Goal: Task Accomplishment & Management: Manage account settings

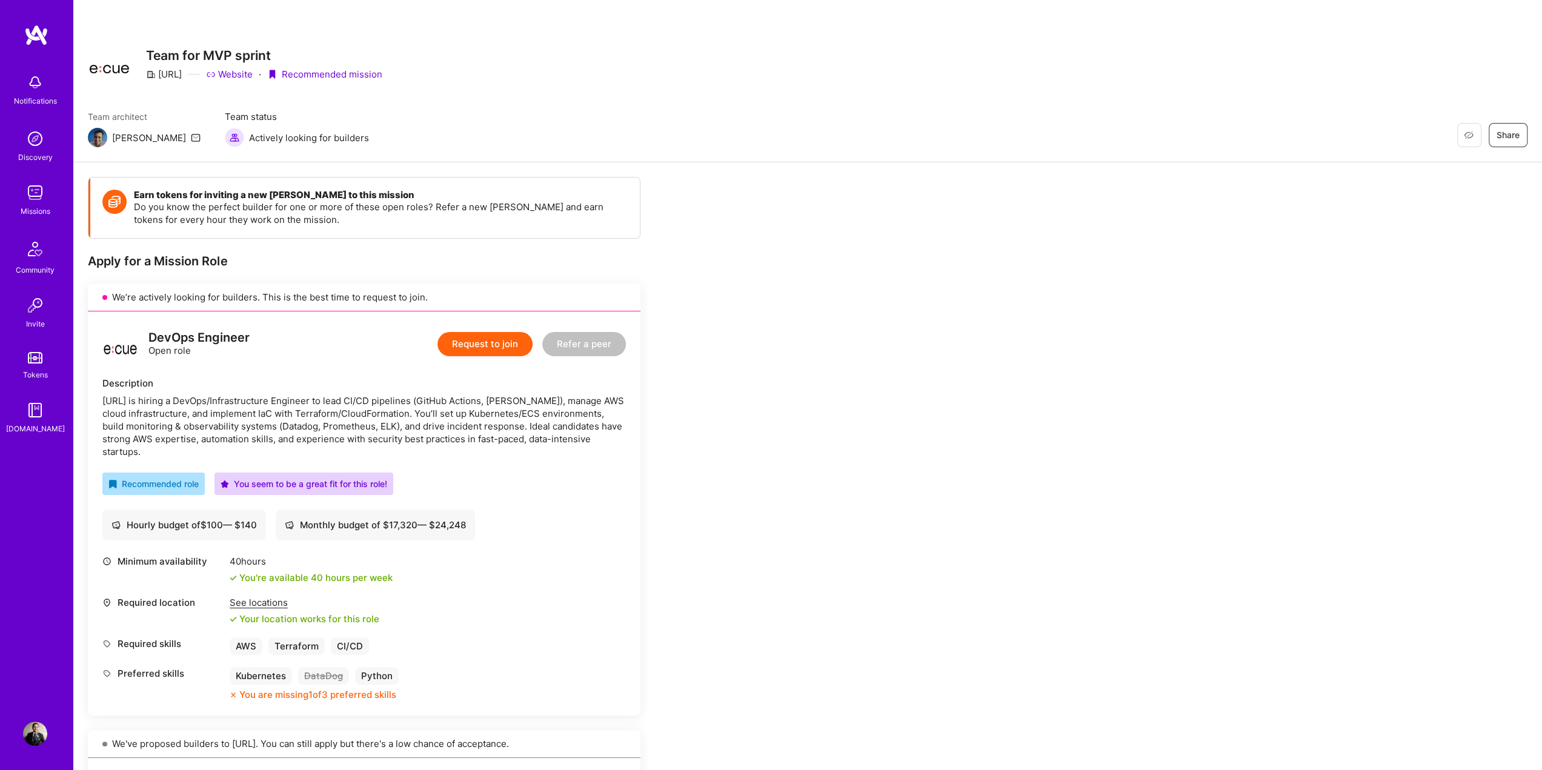
click at [41, 207] on div "Missions" at bounding box center [36, 211] width 30 height 13
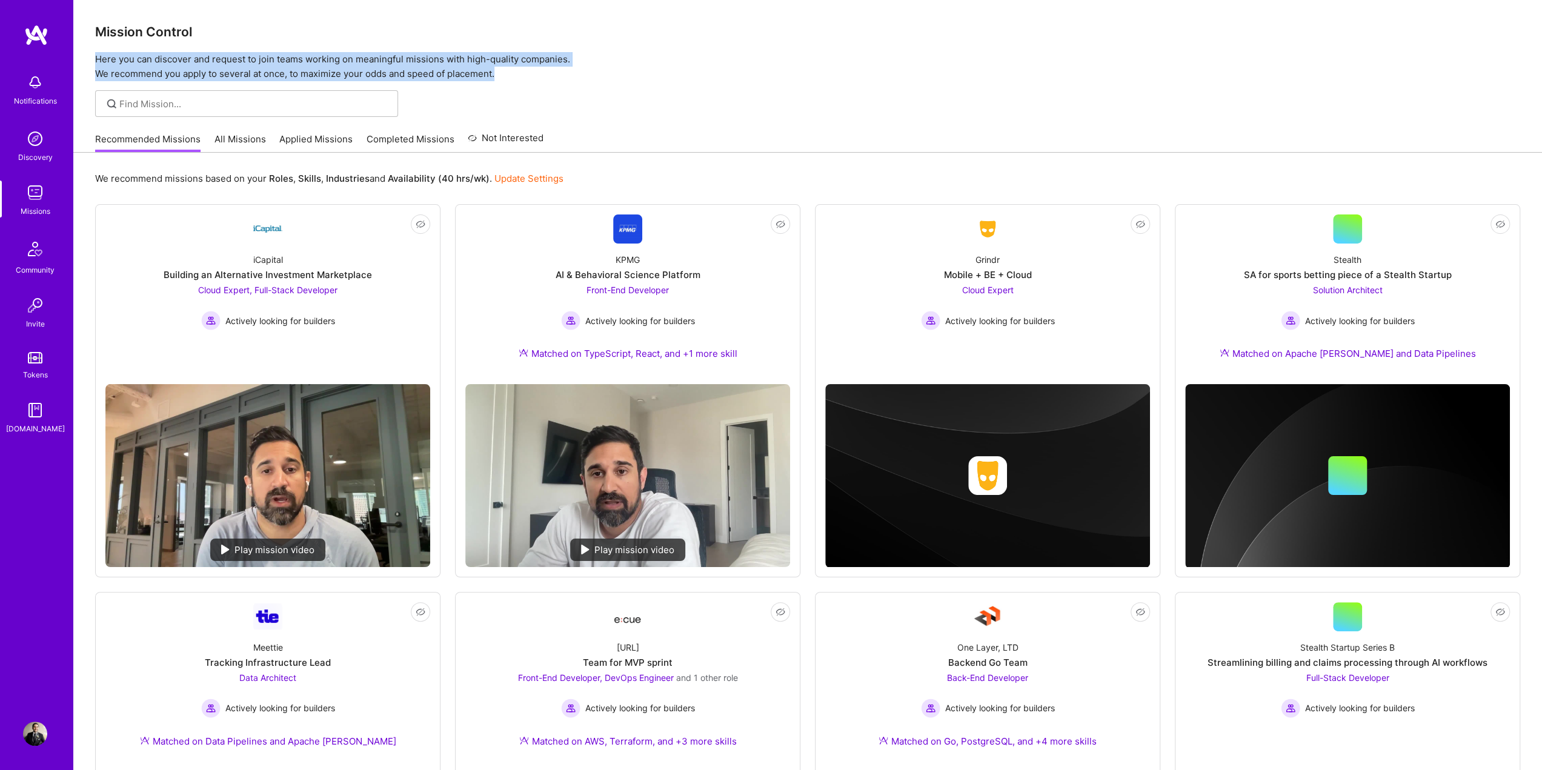
drag, startPoint x: 420, startPoint y: 30, endPoint x: 569, endPoint y: 98, distance: 163.2
click at [569, 98] on div "Mission Control Here you can discover and request to join teams working on mean…" at bounding box center [807, 496] width 1468 height 993
click at [569, 98] on div at bounding box center [807, 103] width 1468 height 27
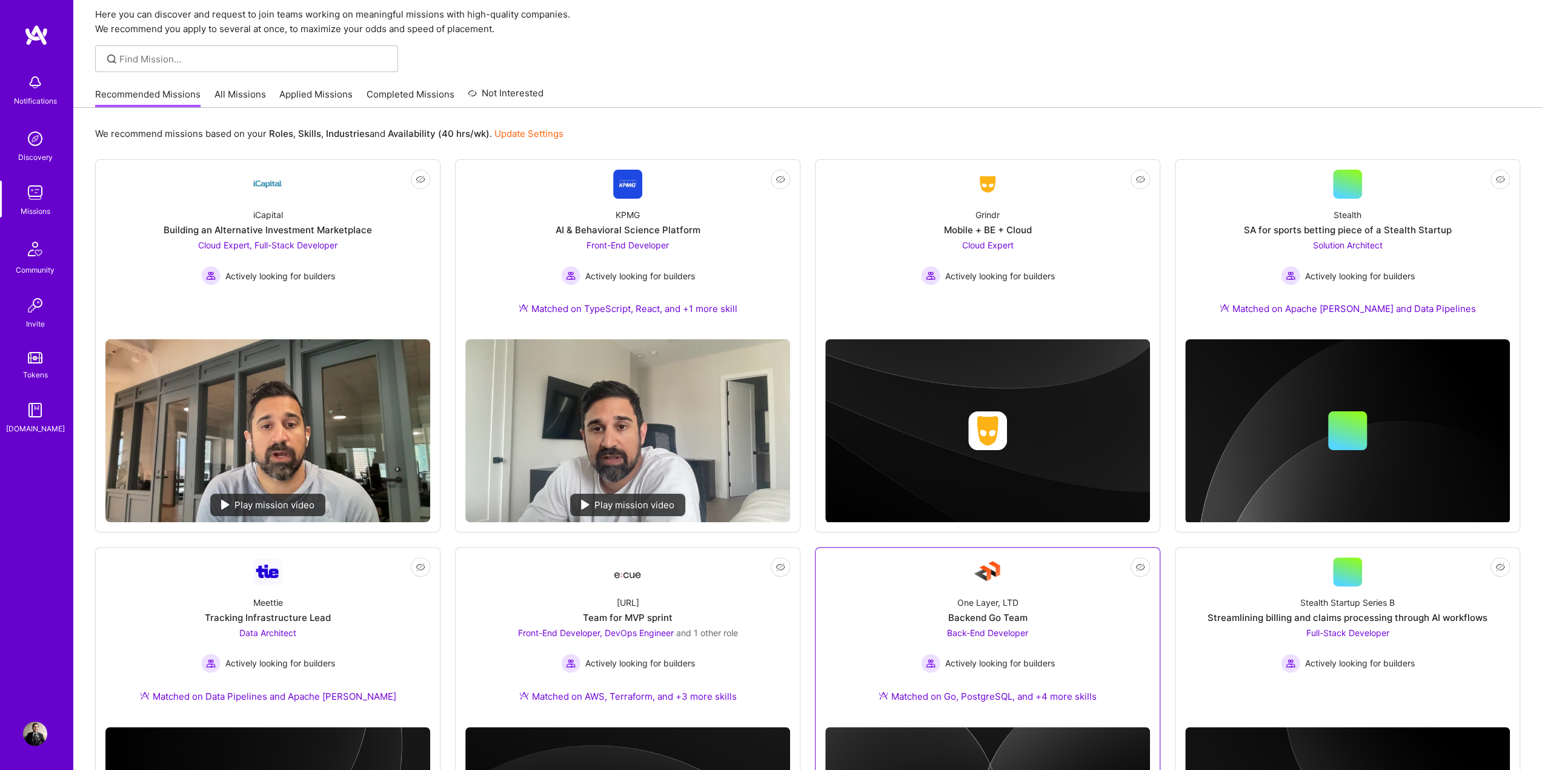
scroll to position [41, 0]
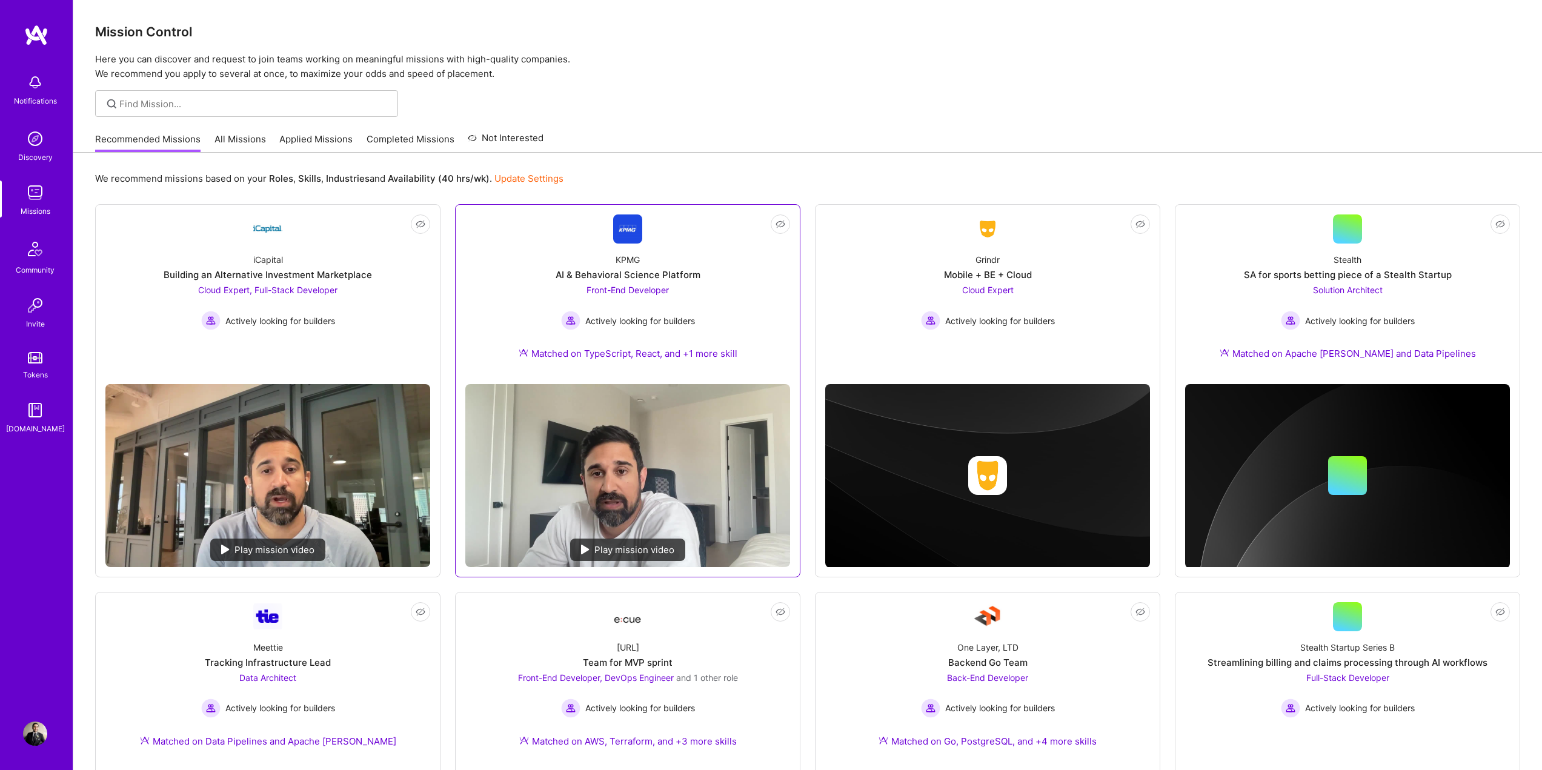
scroll to position [41, 0]
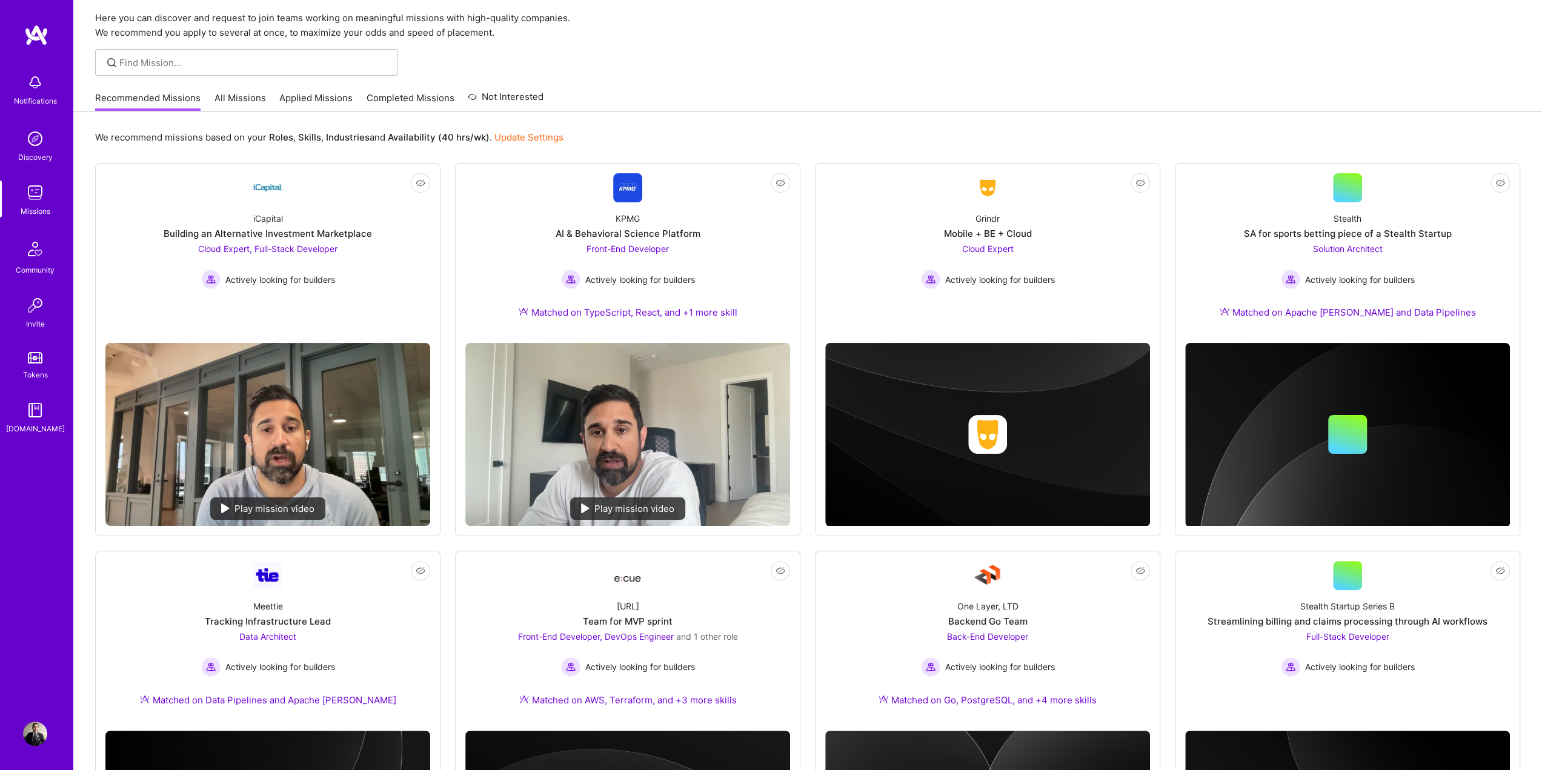
click at [527, 136] on link "Update Settings" at bounding box center [528, 137] width 69 height 12
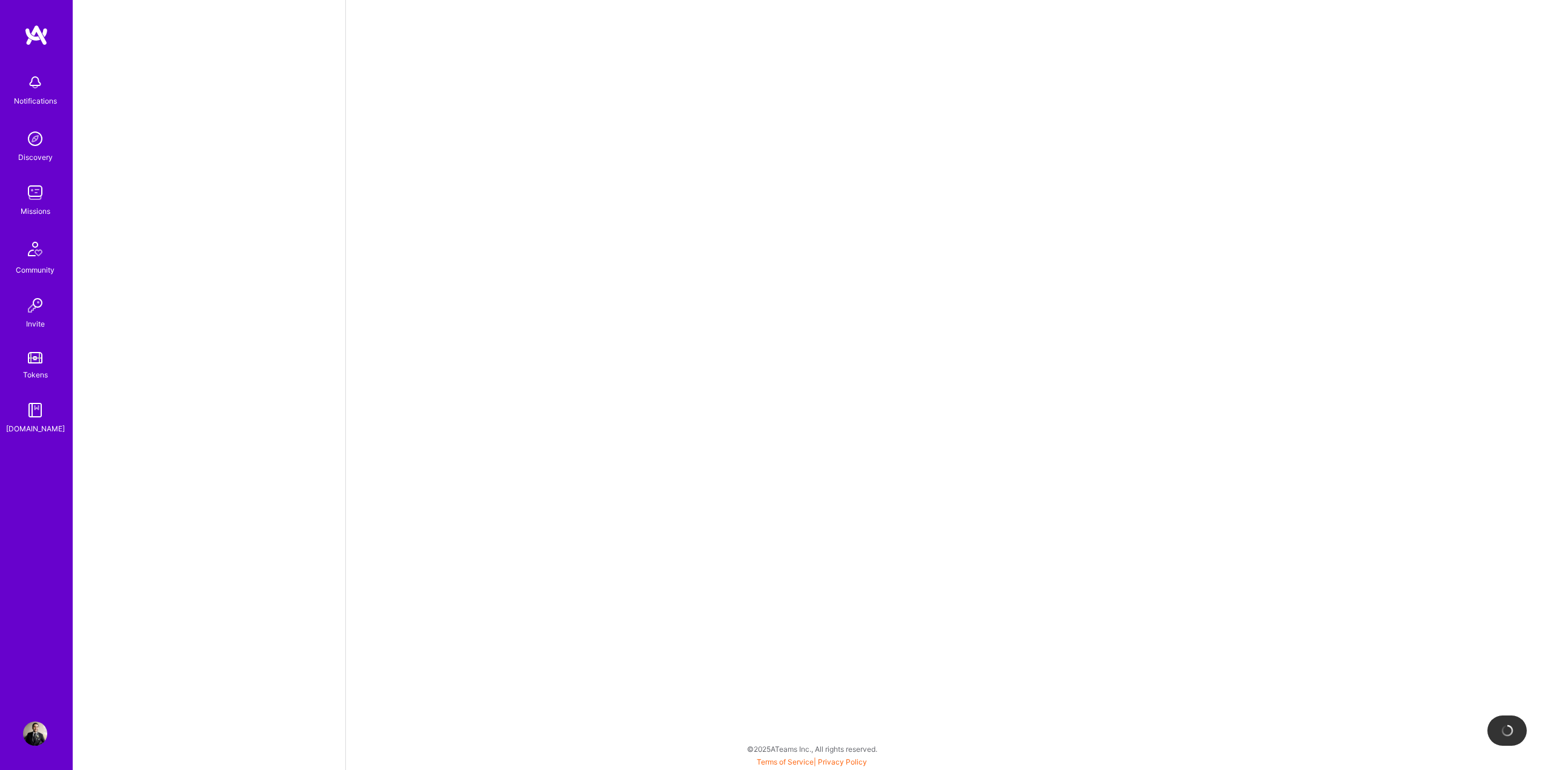
select select "US"
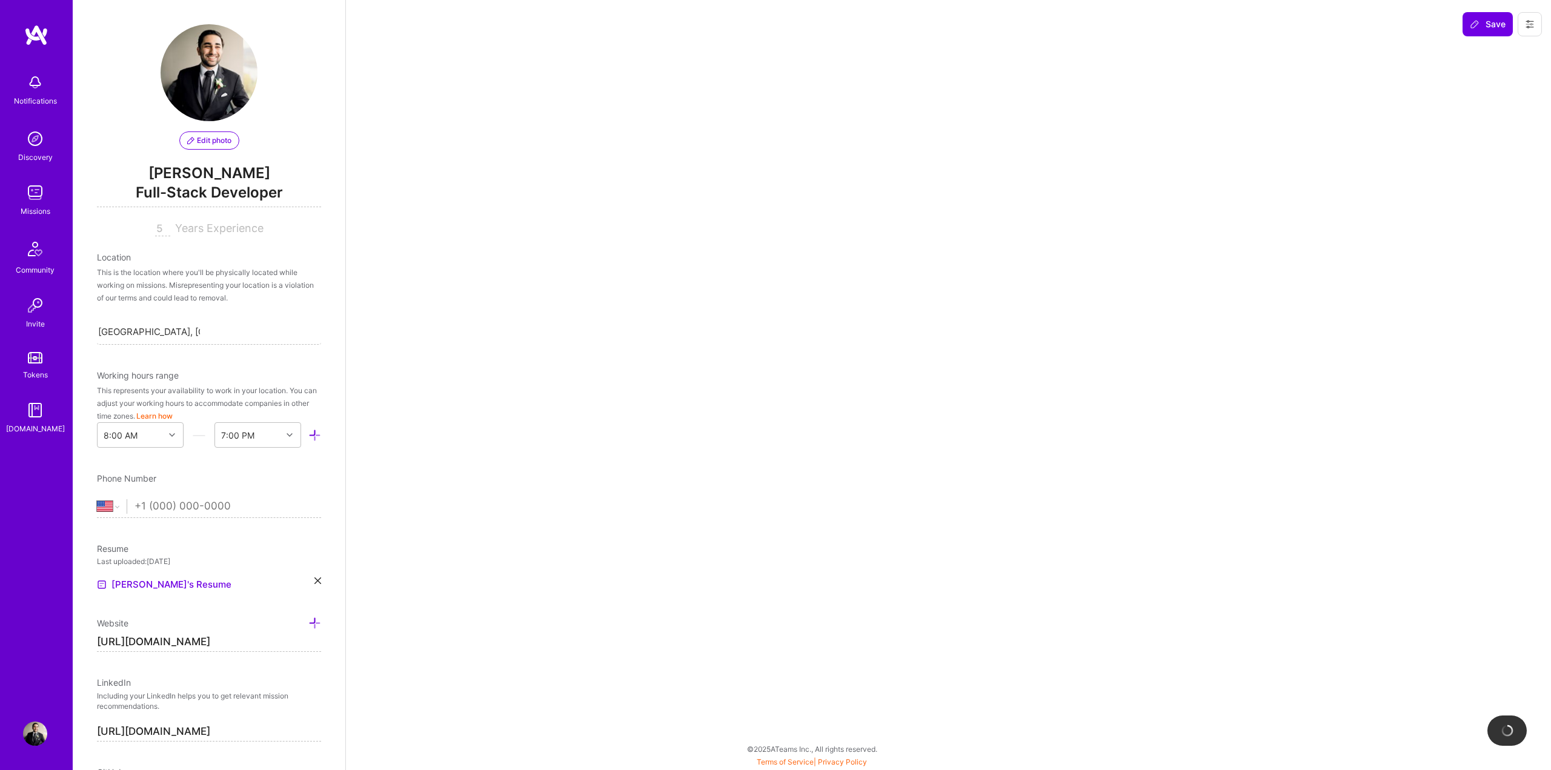
select select "Right Now"
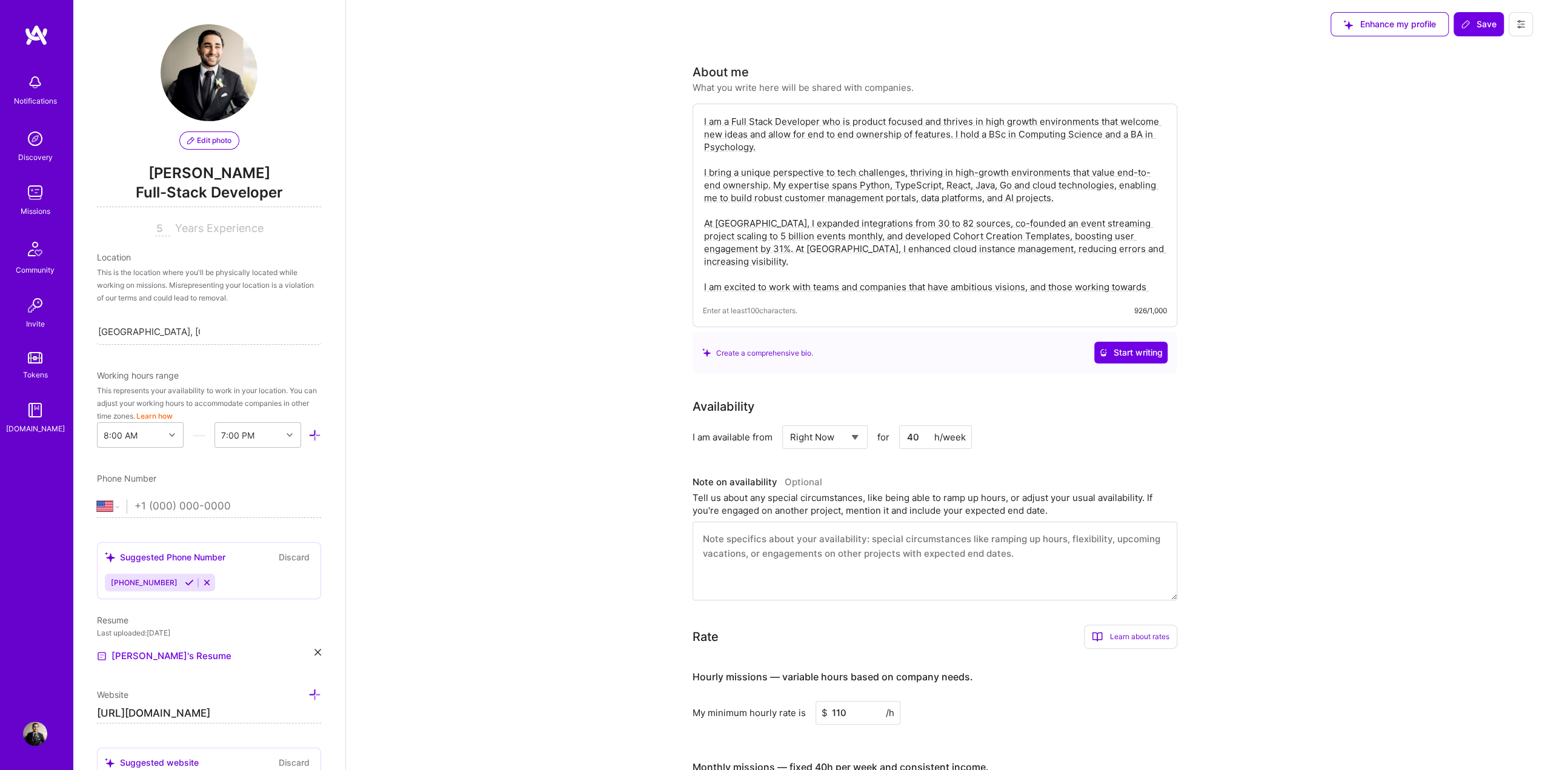
click at [912, 436] on input "40" at bounding box center [935, 437] width 73 height 24
type input "30"
click at [1162, 449] on div "Availability I am available from Select... Right Now Future Date Not Available …" at bounding box center [943, 498] width 503 height 203
click at [1474, 24] on span "Save" at bounding box center [1479, 24] width 36 height 12
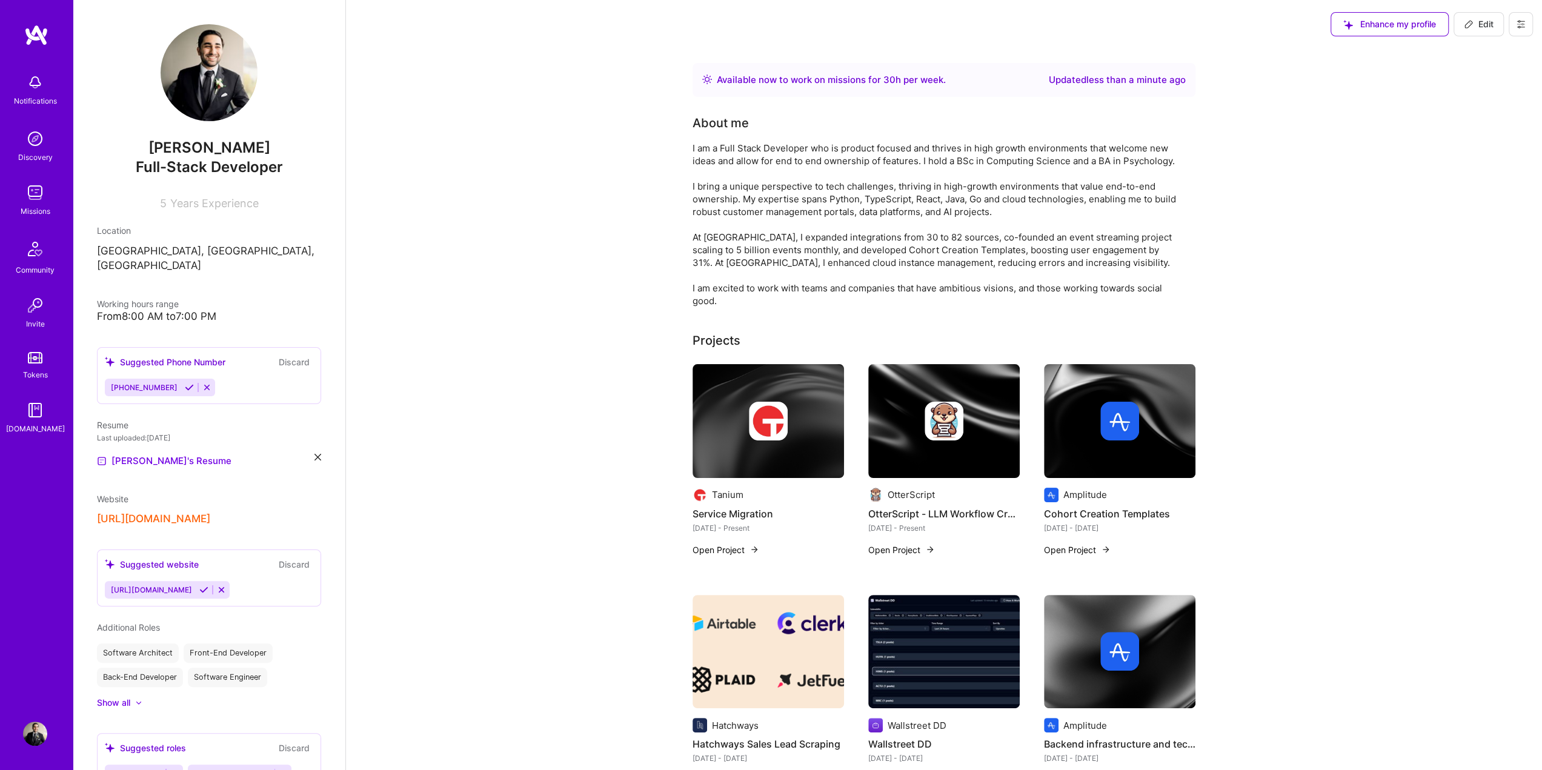
click at [30, 193] on img at bounding box center [35, 193] width 24 height 24
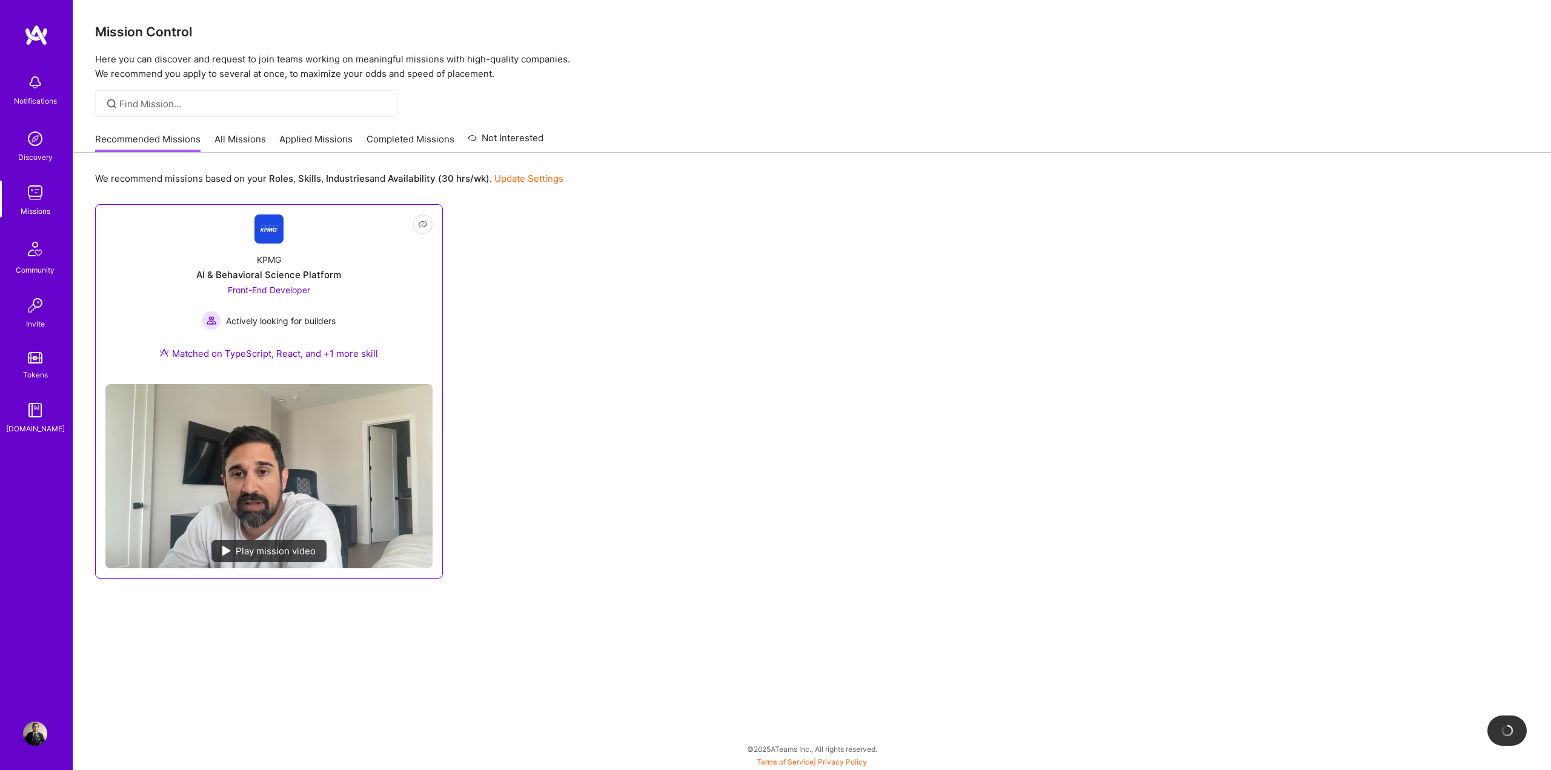
click at [394, 299] on div "KPMG AI & Behavioral Science Platform Front-End Developer Actively looking for …" at bounding box center [268, 309] width 327 height 131
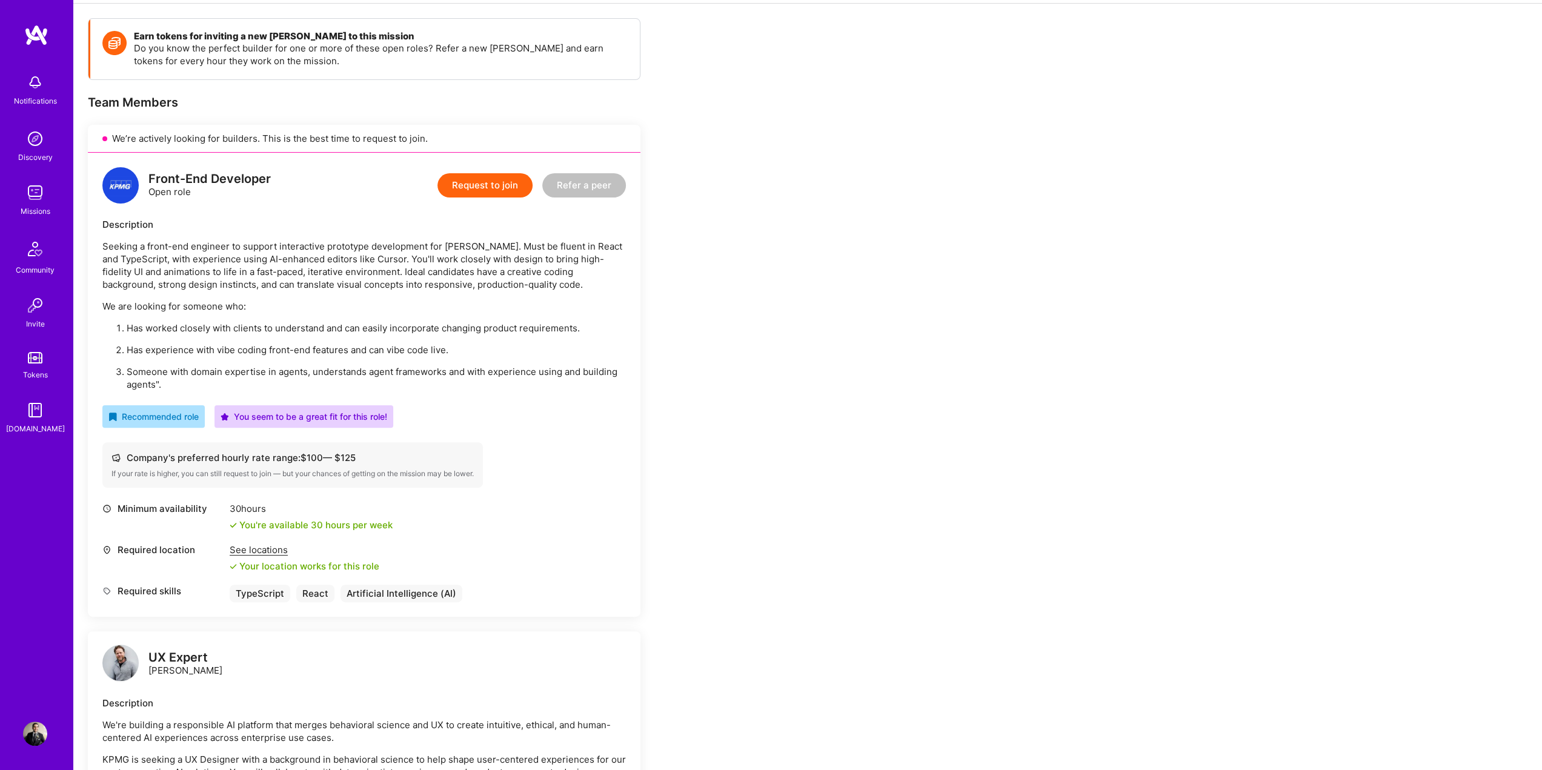
scroll to position [139, 0]
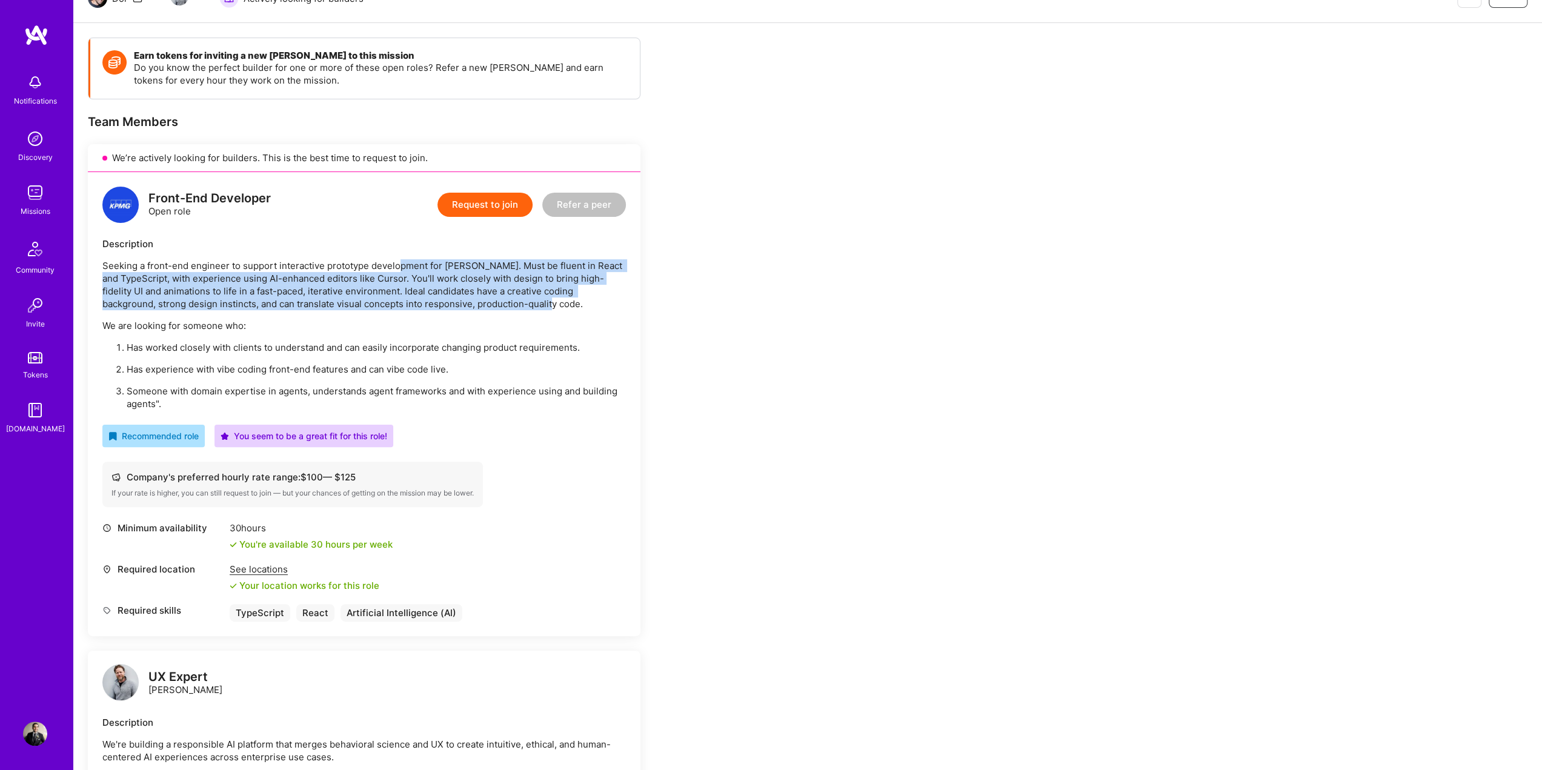
drag, startPoint x: 399, startPoint y: 253, endPoint x: 526, endPoint y: 300, distance: 135.9
click at [526, 300] on div "Description Seeking a front-end engineer to support interactive prototype devel…" at bounding box center [363, 323] width 523 height 173
click at [526, 300] on p "Seeking a front-end engineer to support interactive prototype development for […" at bounding box center [363, 284] width 523 height 51
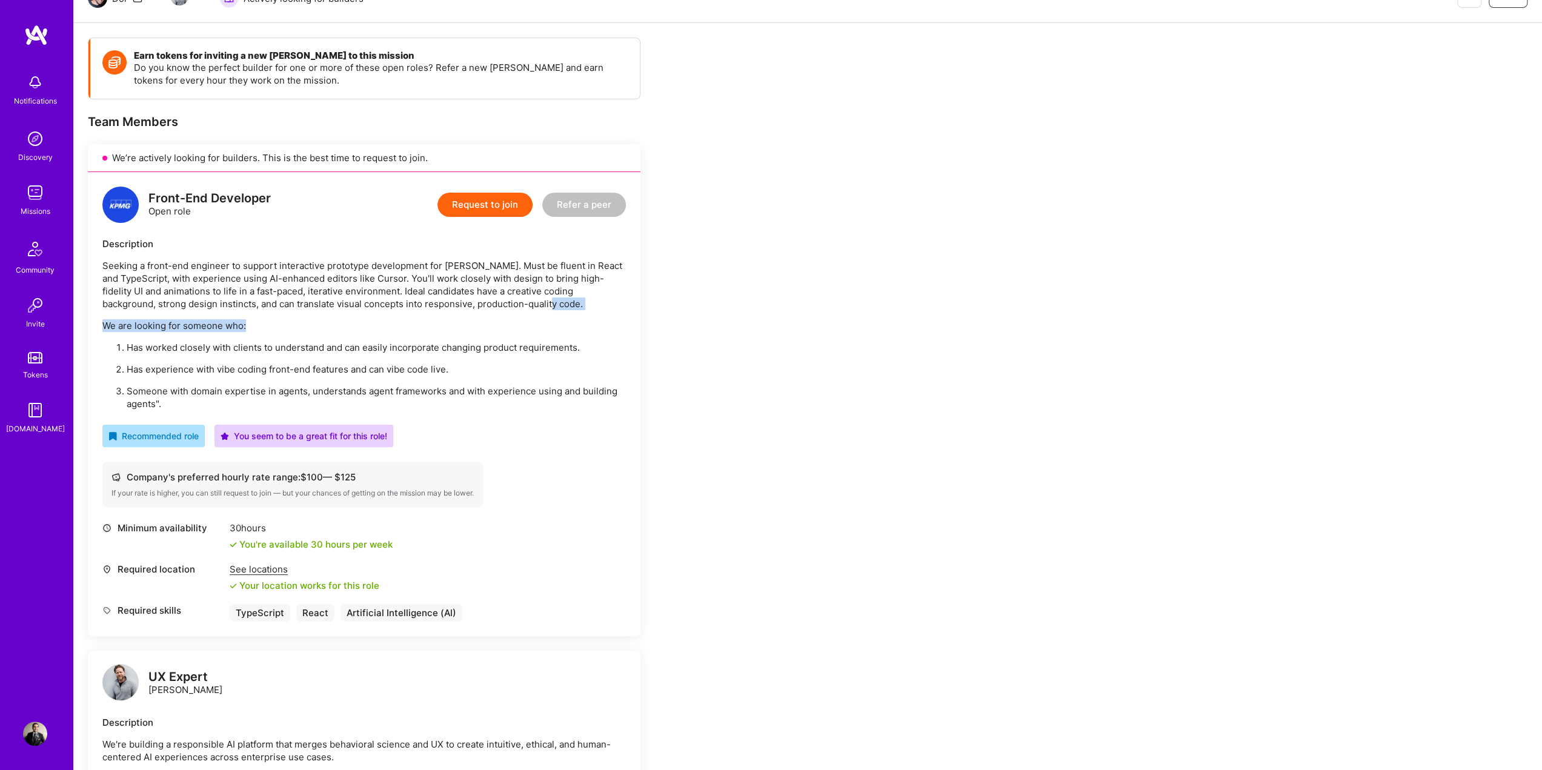
drag, startPoint x: 526, startPoint y: 300, endPoint x: 515, endPoint y: 315, distance: 18.2
click at [515, 315] on div "Seeking a front-end engineer to support interactive prototype development for […" at bounding box center [363, 334] width 523 height 151
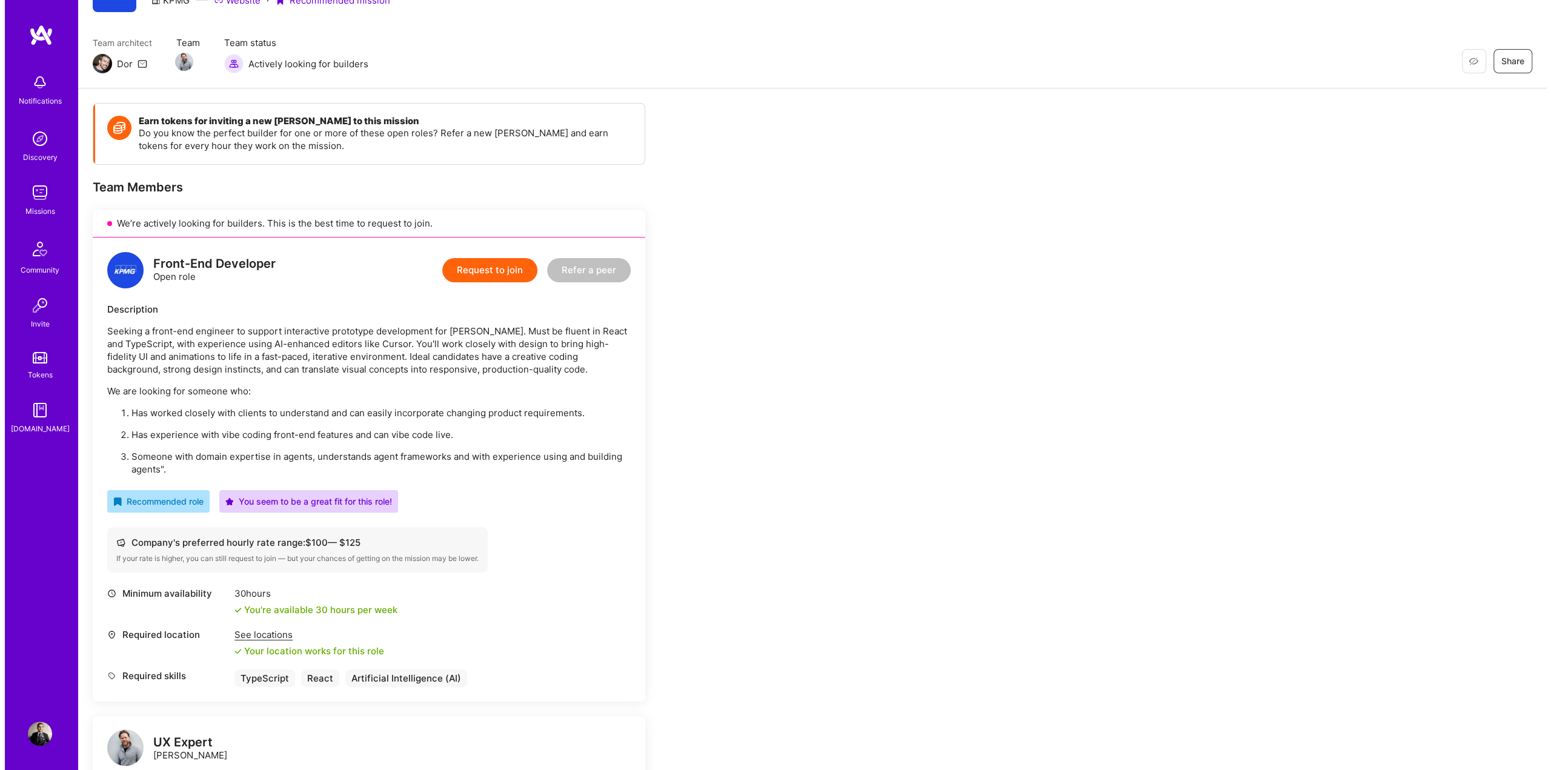
scroll to position [0, 0]
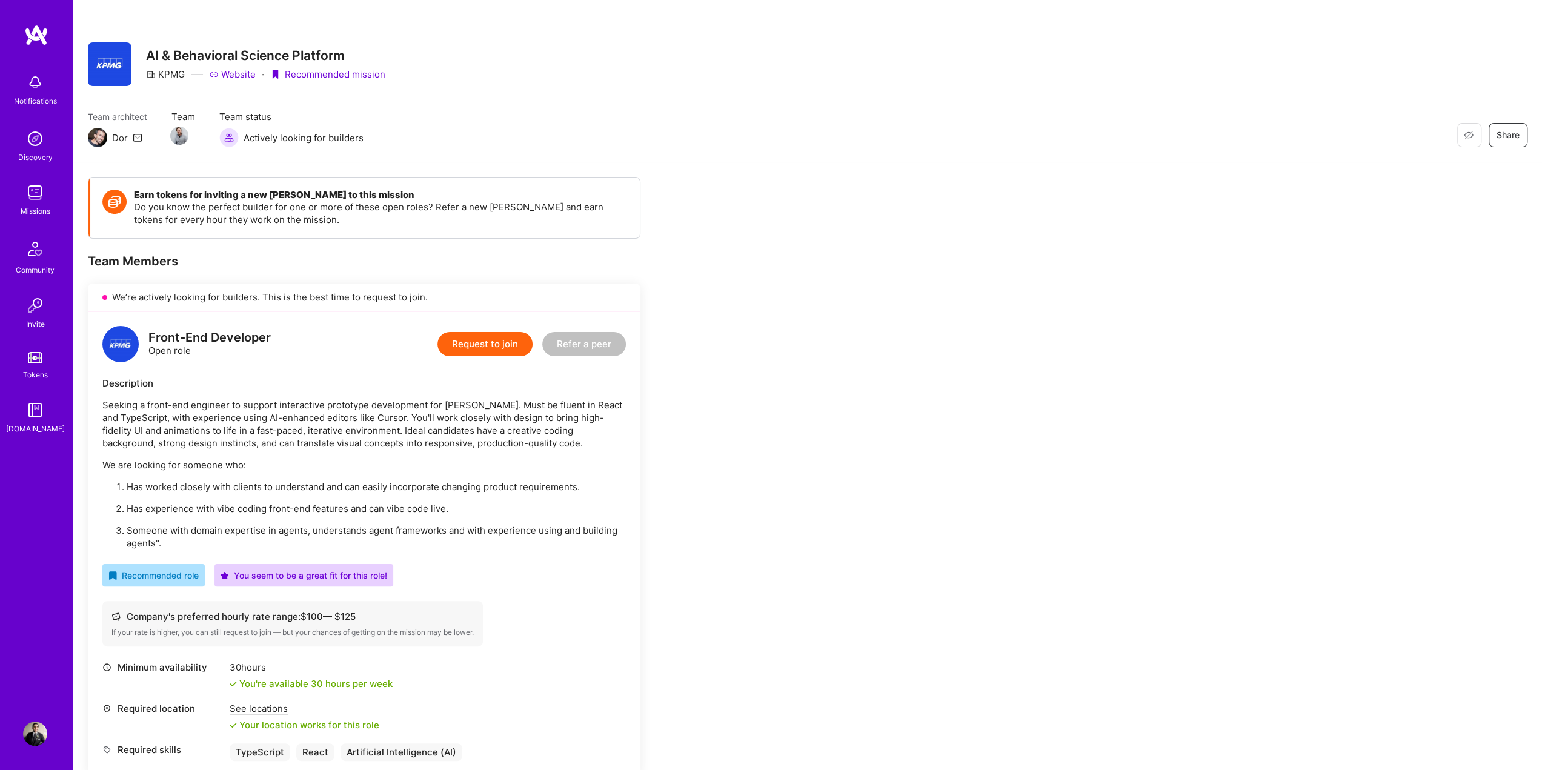
click at [42, 30] on img at bounding box center [36, 35] width 24 height 22
